Goal: Task Accomplishment & Management: Manage account settings

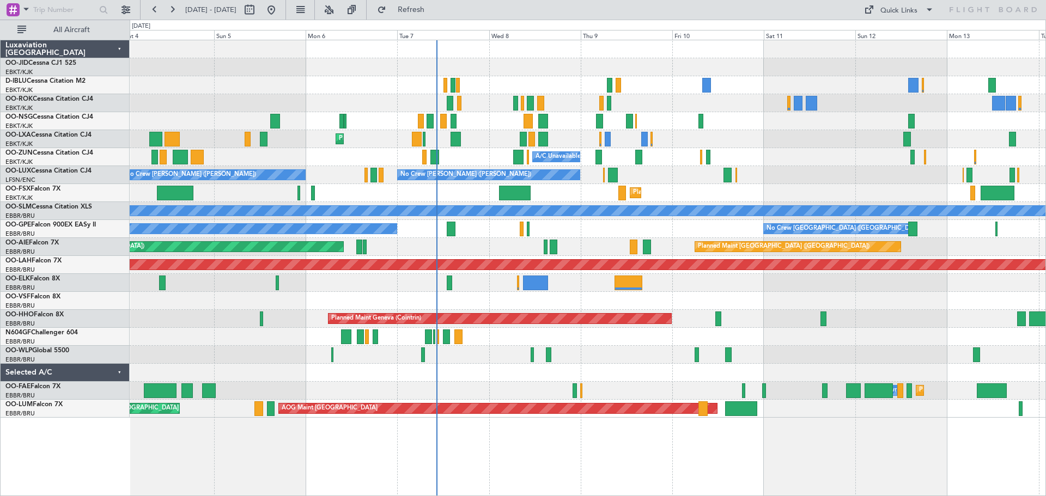
click at [609, 105] on div "No Crew Kortrijk-[GEOGRAPHIC_DATA] AOG Maint [GEOGRAPHIC_DATA]-[GEOGRAPHIC_DATA…" at bounding box center [588, 229] width 916 height 378
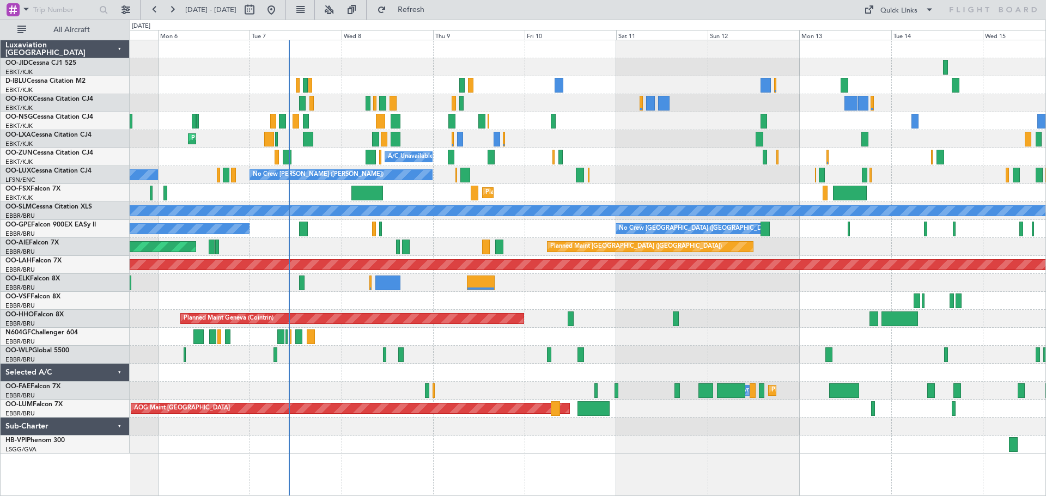
click at [719, 117] on div at bounding box center [588, 121] width 916 height 18
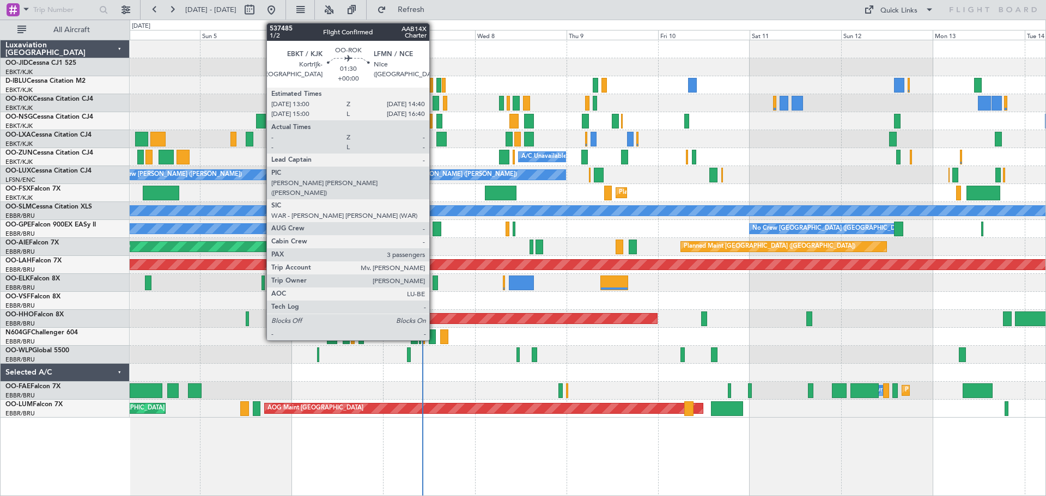
click at [434, 99] on div at bounding box center [436, 103] width 7 height 15
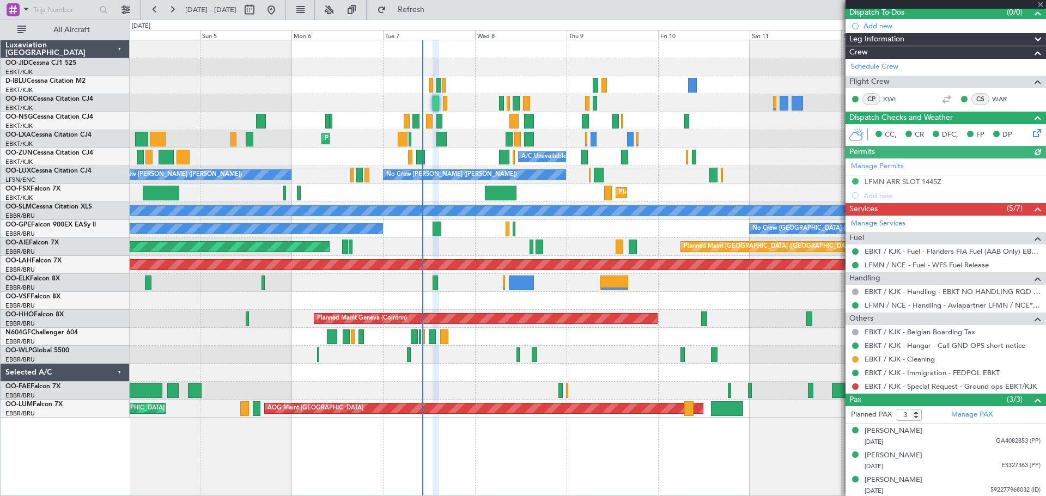
scroll to position [101, 0]
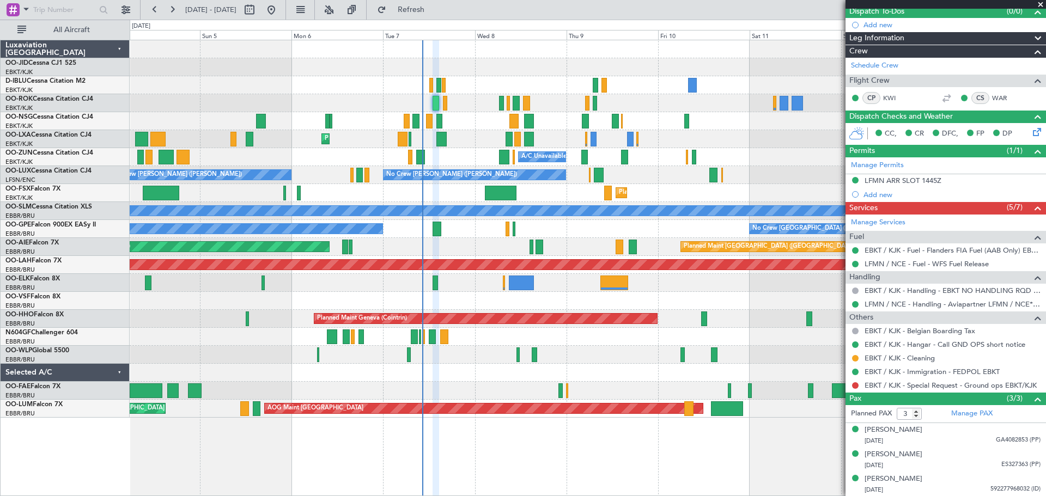
click at [1041, 3] on span at bounding box center [1040, 5] width 11 height 10
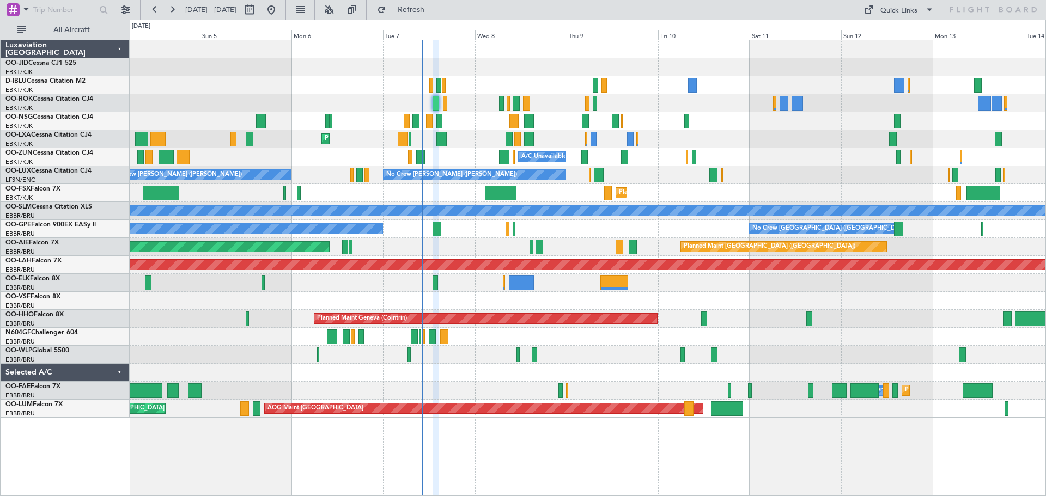
type input "0"
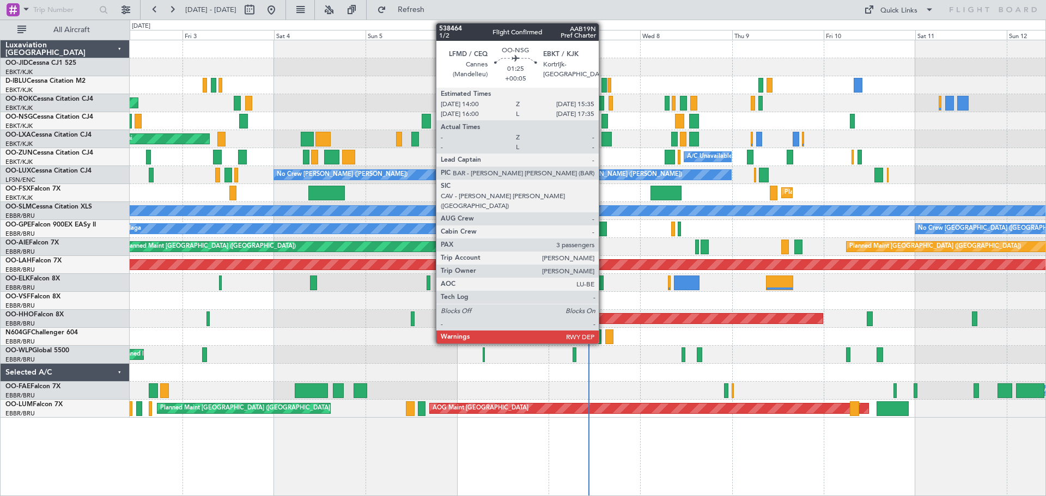
click at [604, 120] on div at bounding box center [605, 121] width 7 height 15
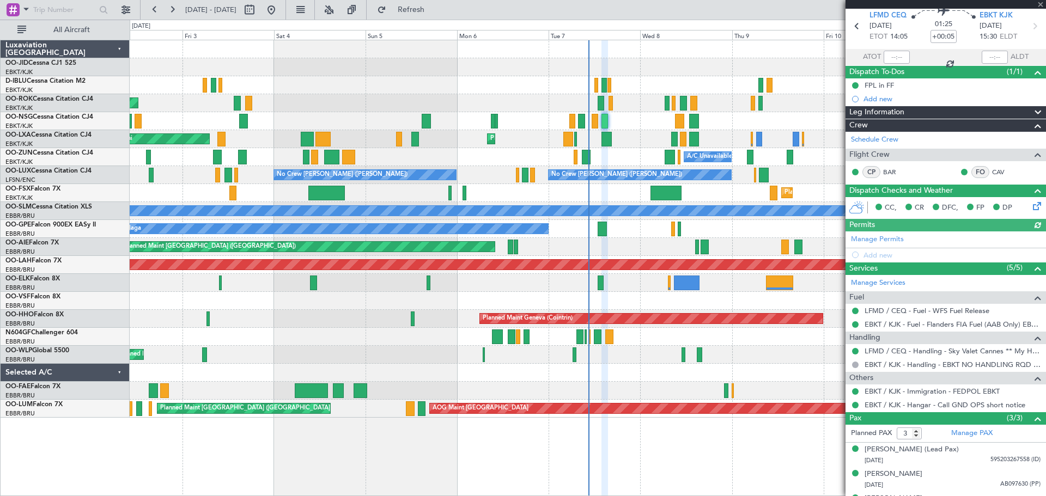
scroll to position [60, 0]
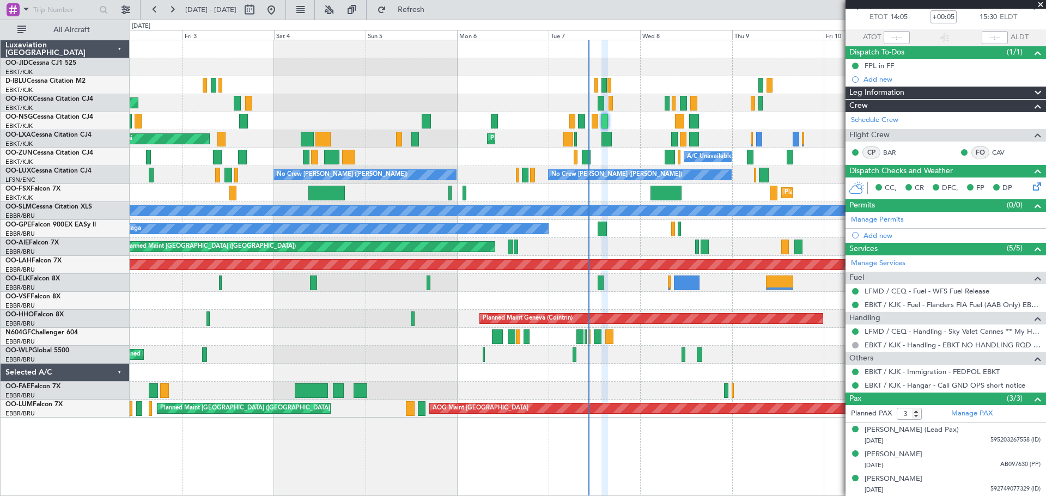
click at [1040, 2] on span at bounding box center [1040, 5] width 11 height 10
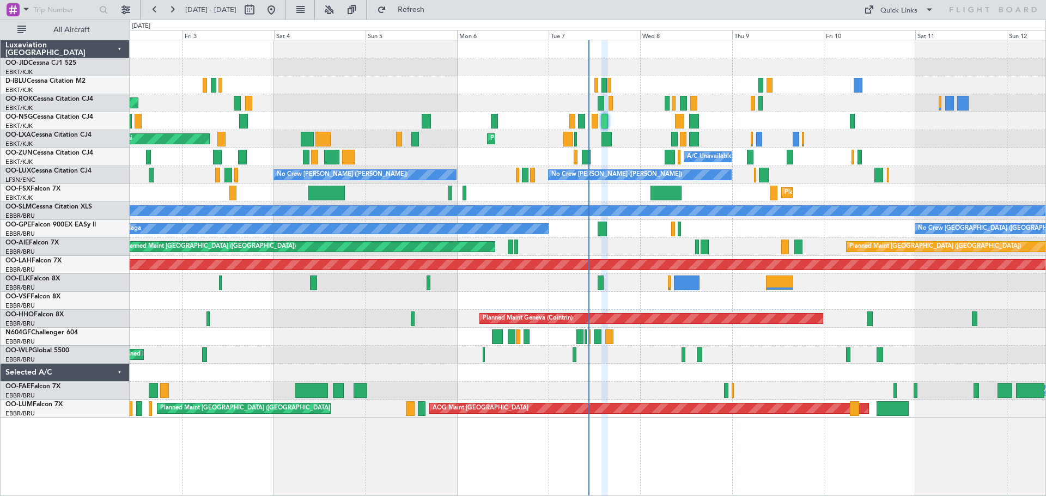
type input "0"
